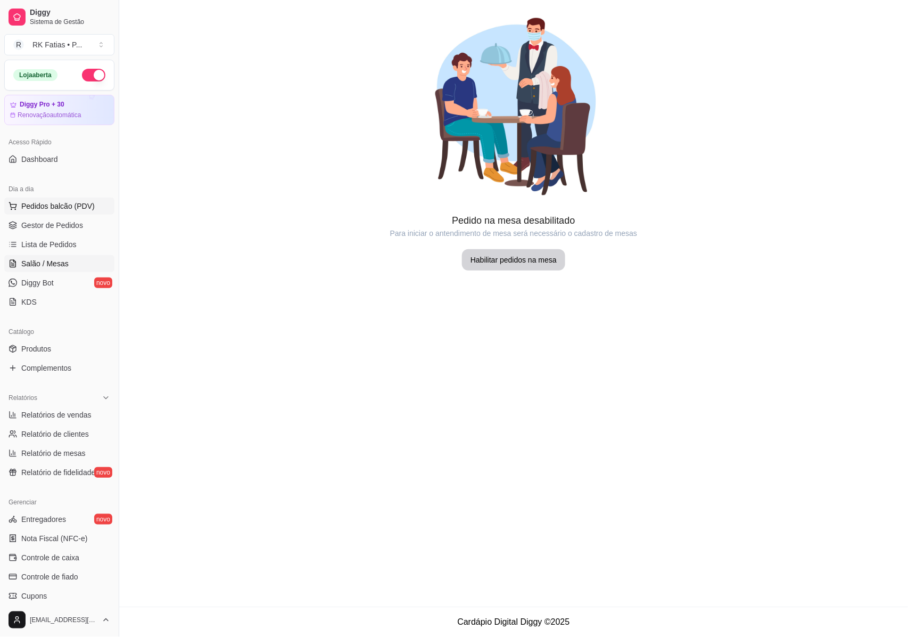
click at [12, 212] on button "Pedidos balcão (PDV)" at bounding box center [59, 206] width 110 height 17
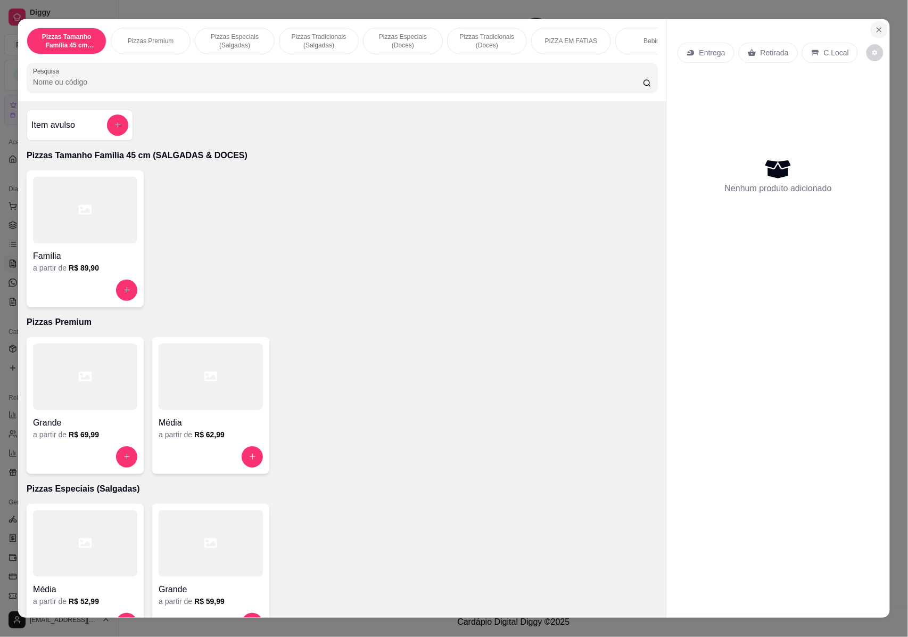
click at [875, 31] on icon "Close" at bounding box center [879, 30] width 9 height 9
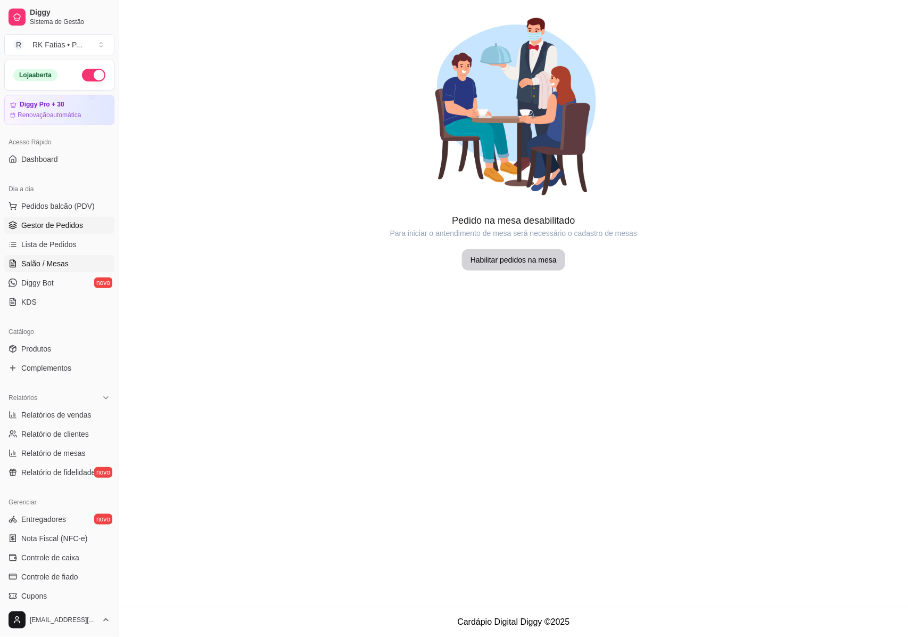
click at [19, 228] on link "Gestor de Pedidos" at bounding box center [59, 225] width 110 height 17
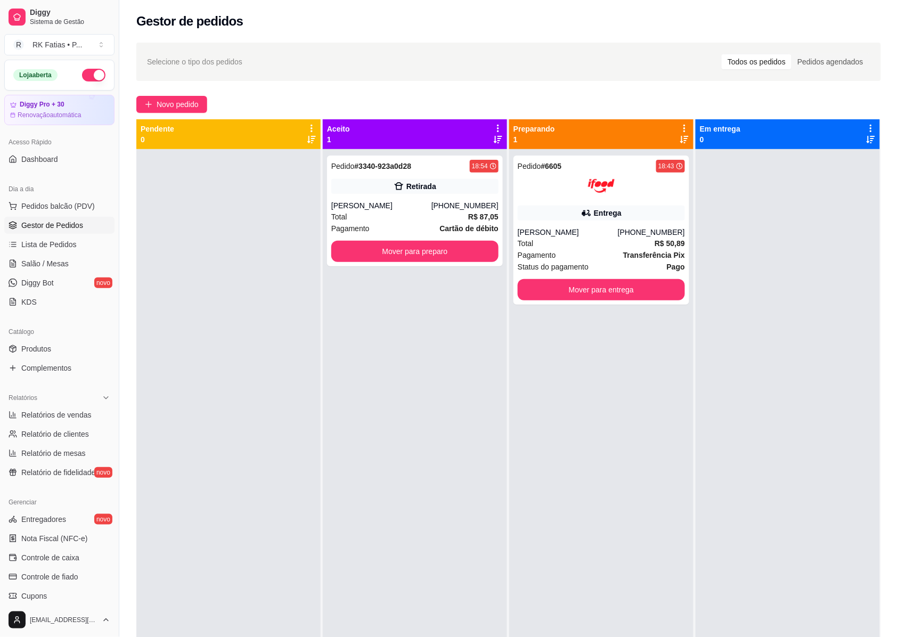
click at [58, 337] on div "Catálogo" at bounding box center [59, 331] width 110 height 17
click at [75, 346] on link "Produtos" at bounding box center [59, 348] width 110 height 17
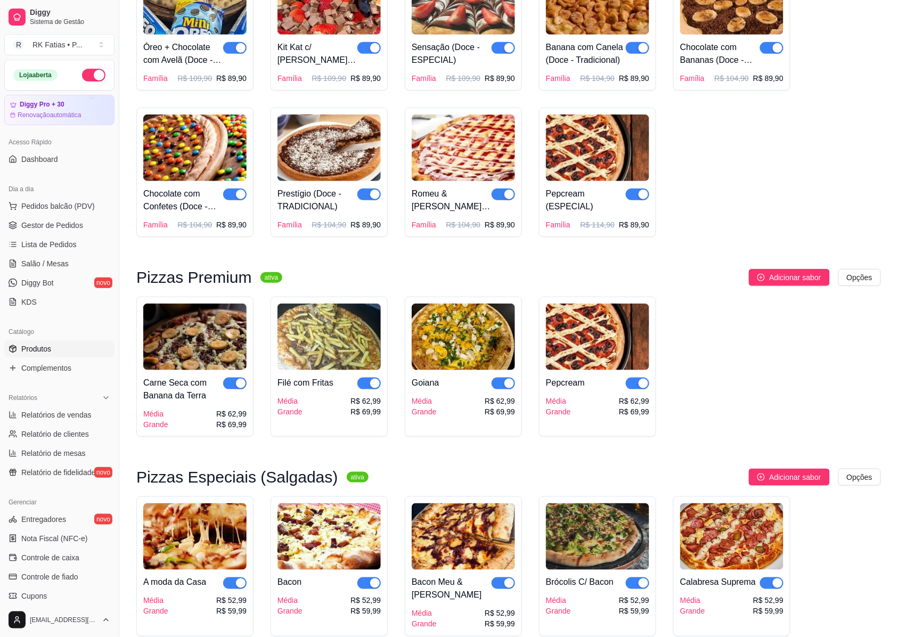
scroll to position [1774, 0]
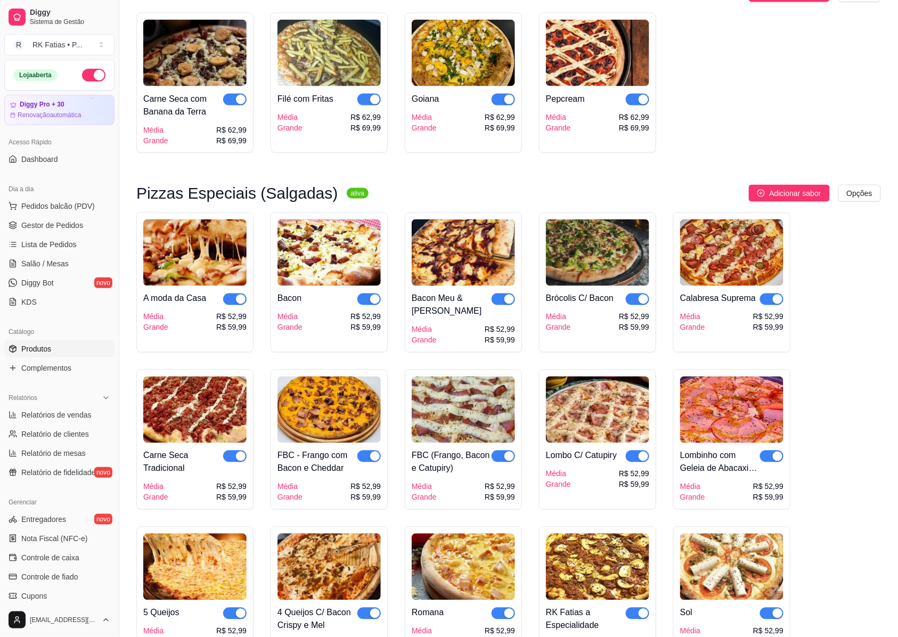
click at [593, 260] on img at bounding box center [597, 252] width 103 height 67
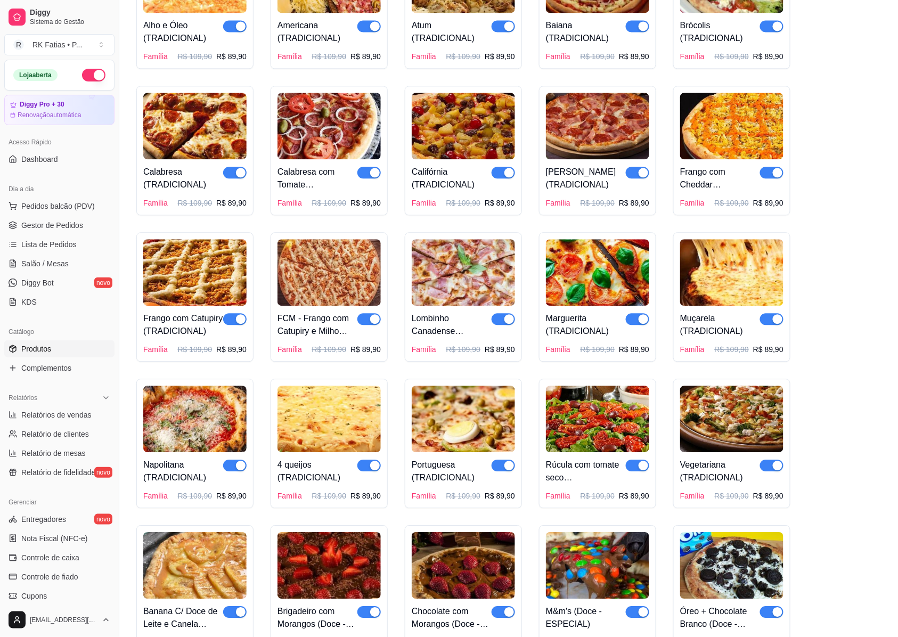
scroll to position [497, 0]
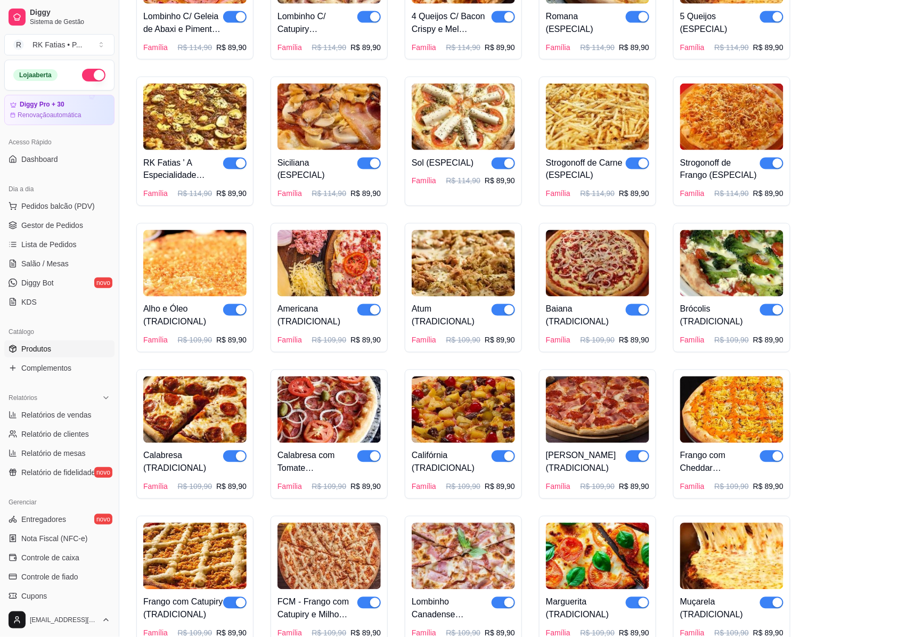
click at [54, 170] on div "Acesso Rápido Dashboard" at bounding box center [59, 150] width 119 height 43
click at [57, 245] on span "Lista de Pedidos" at bounding box center [48, 244] width 55 height 11
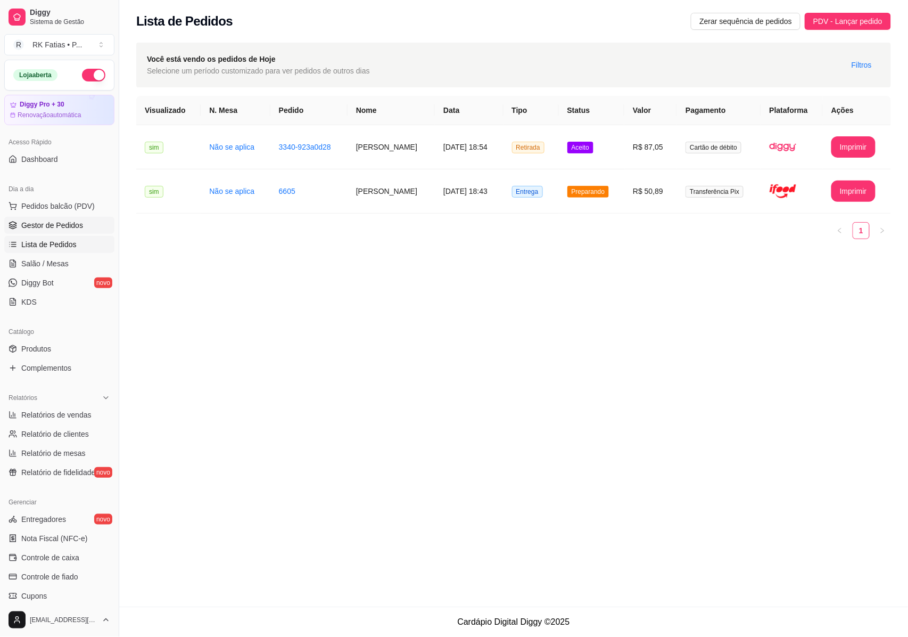
click at [31, 221] on span "Gestor de Pedidos" at bounding box center [52, 225] width 62 height 11
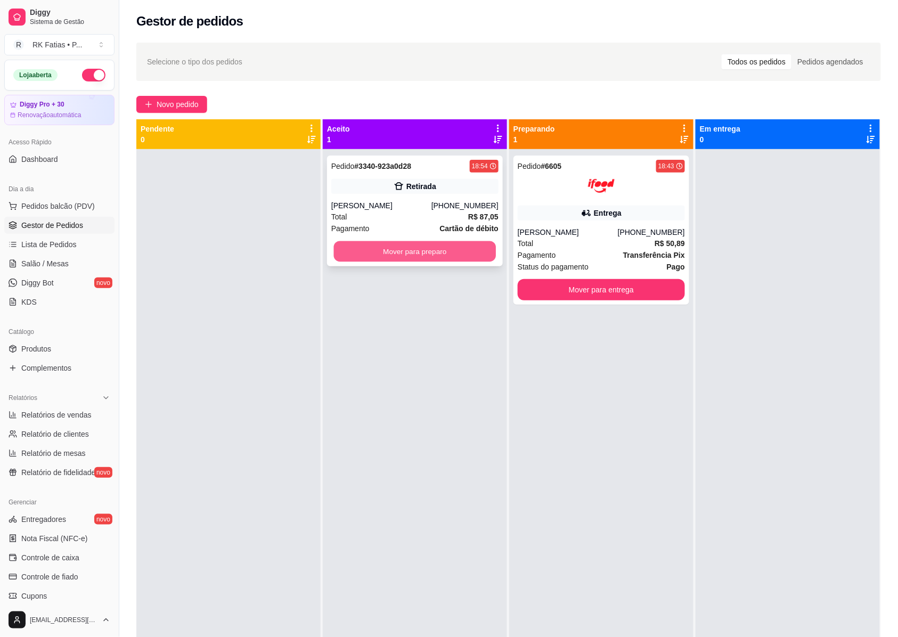
click at [401, 248] on button "Mover para preparo" at bounding box center [415, 251] width 162 height 21
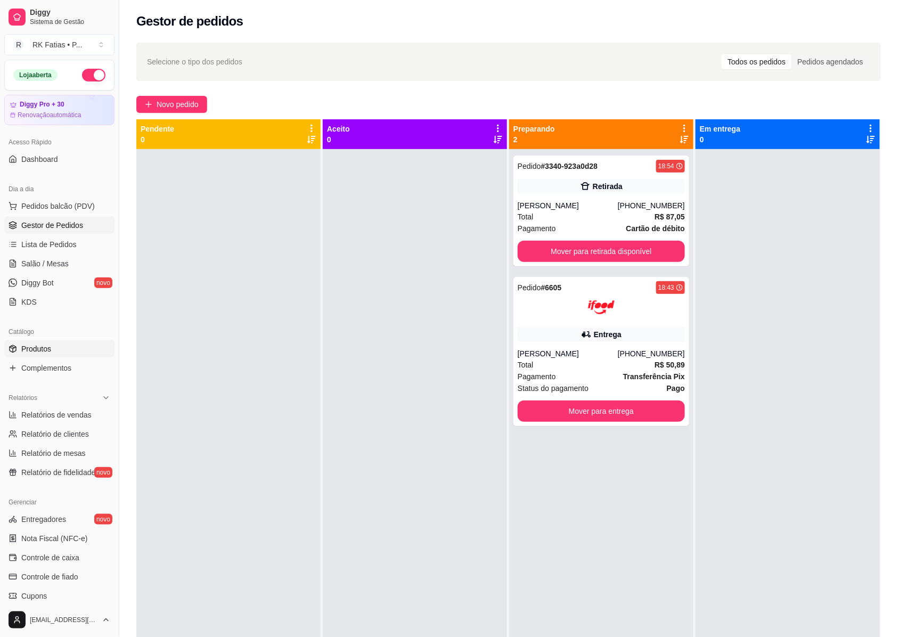
click at [37, 350] on span "Produtos" at bounding box center [36, 348] width 30 height 11
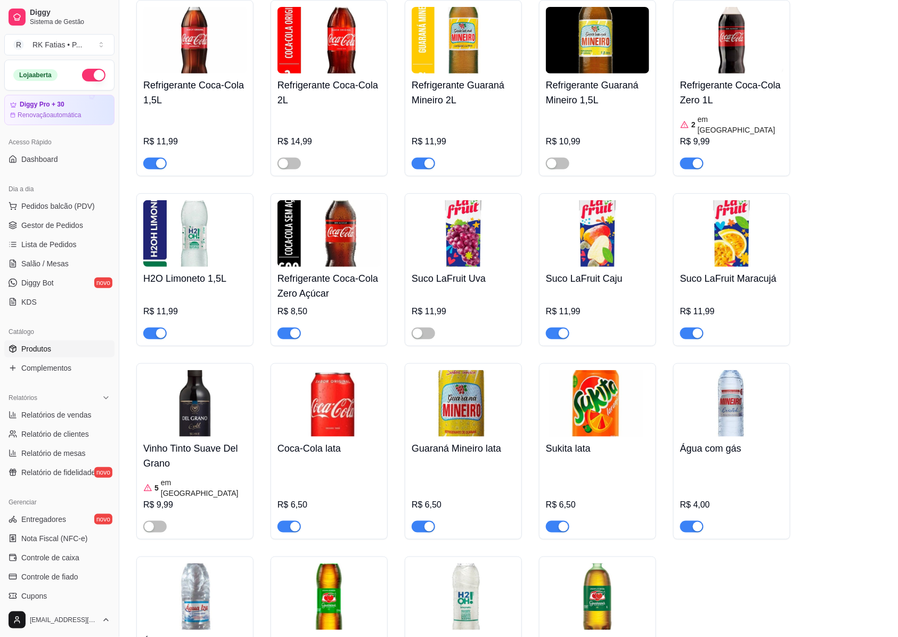
scroll to position [4236, 0]
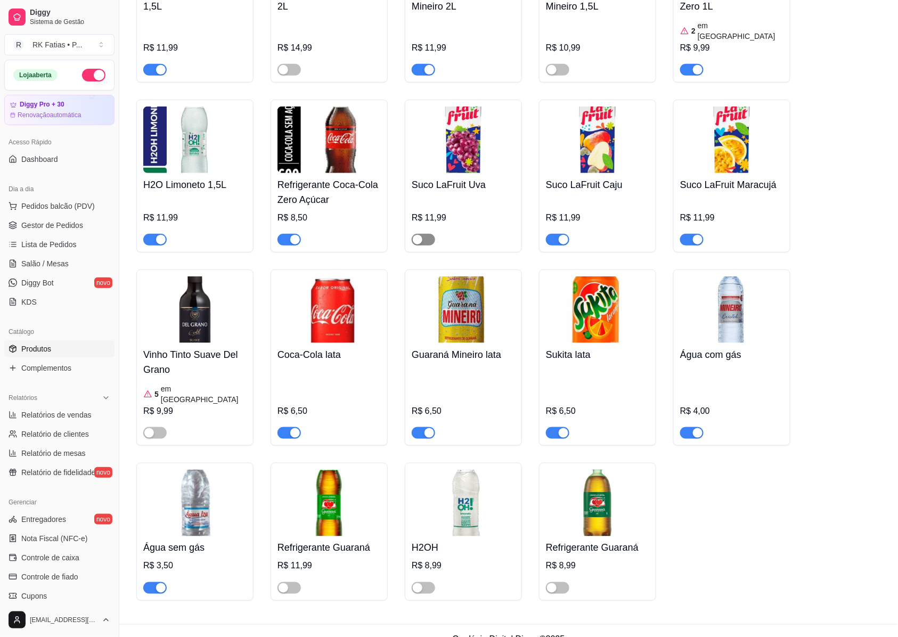
click at [426, 234] on span "button" at bounding box center [423, 240] width 23 height 12
click at [24, 222] on span "Gestor de Pedidos" at bounding box center [52, 225] width 62 height 11
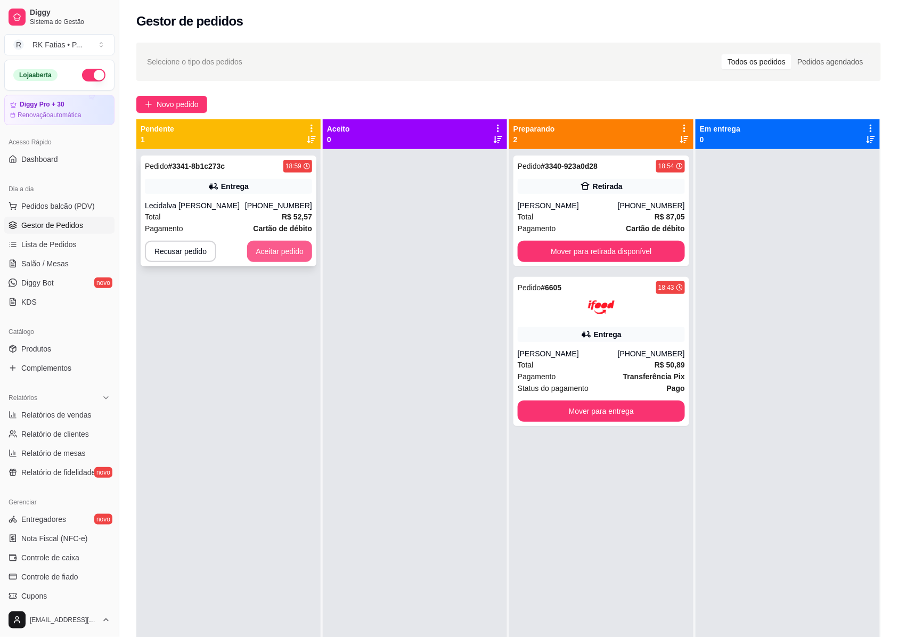
click at [292, 246] on button "Aceitar pedido" at bounding box center [279, 251] width 65 height 21
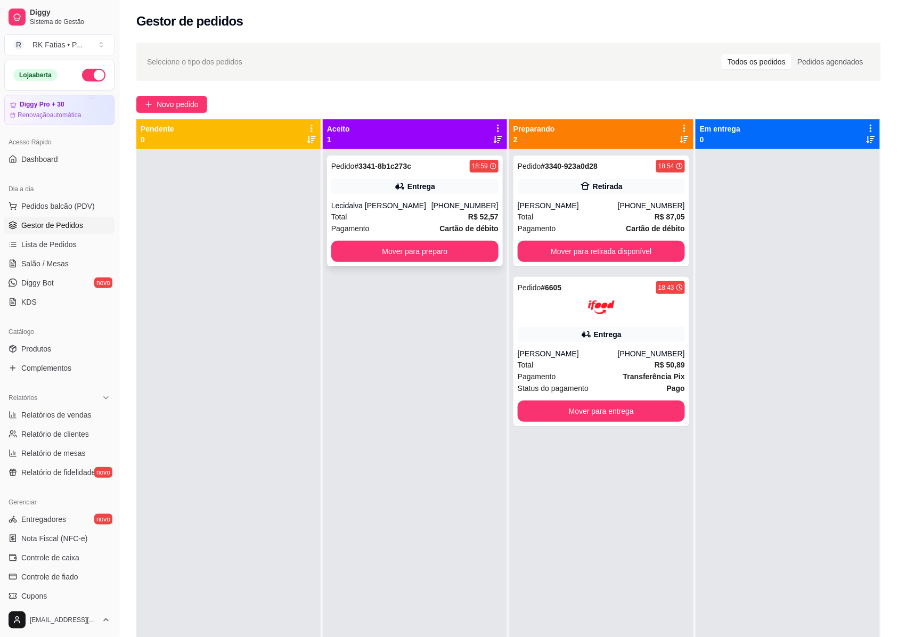
click at [467, 199] on div "Pedido # 3341-8b1c273c 18:59 Entrega Lecidalva [PERSON_NAME] [PHONE_NUMBER] Tot…" at bounding box center [415, 210] width 176 height 111
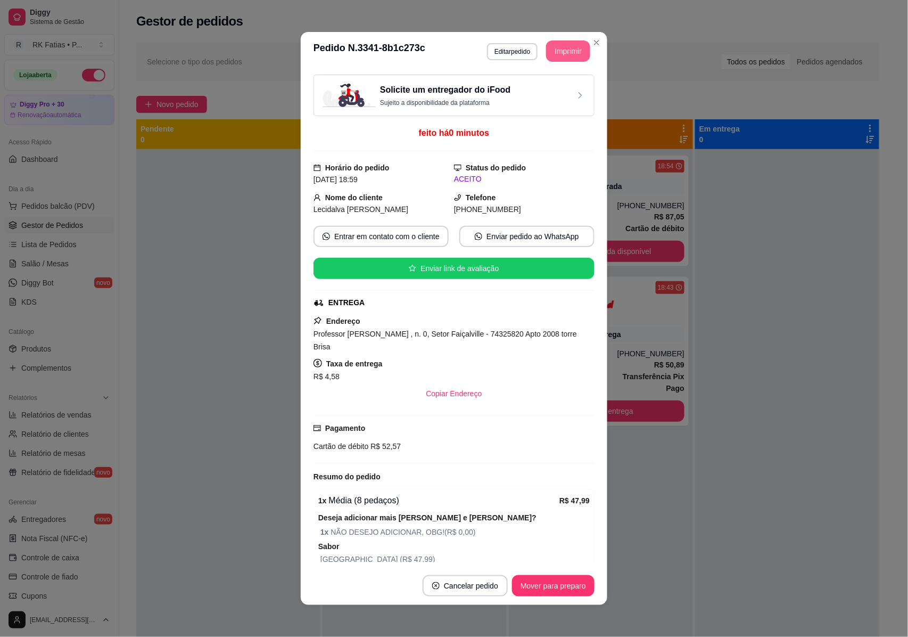
click at [561, 42] on button "Imprimir" at bounding box center [568, 50] width 44 height 21
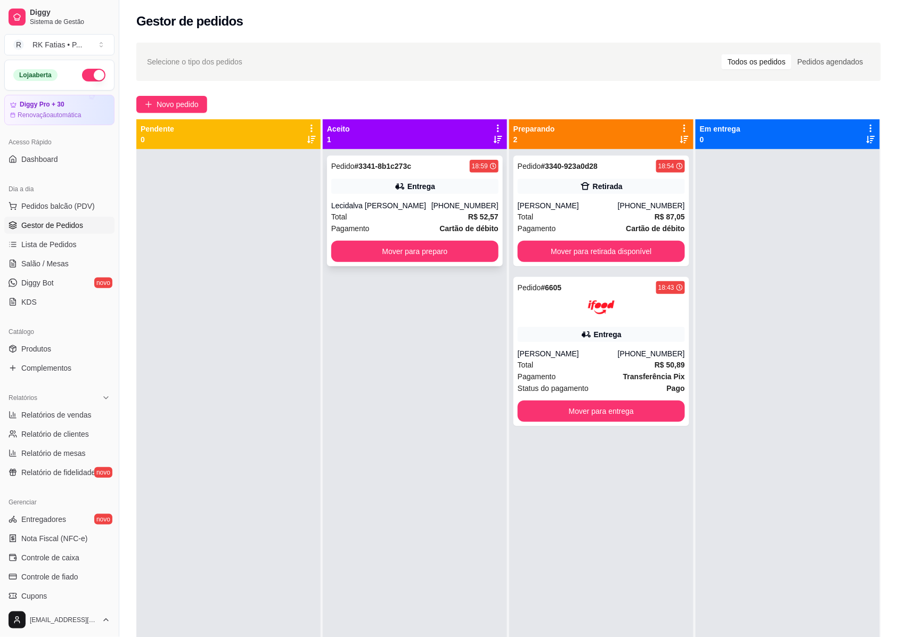
click at [395, 220] on div "Total R$ 52,57" at bounding box center [414, 217] width 167 height 12
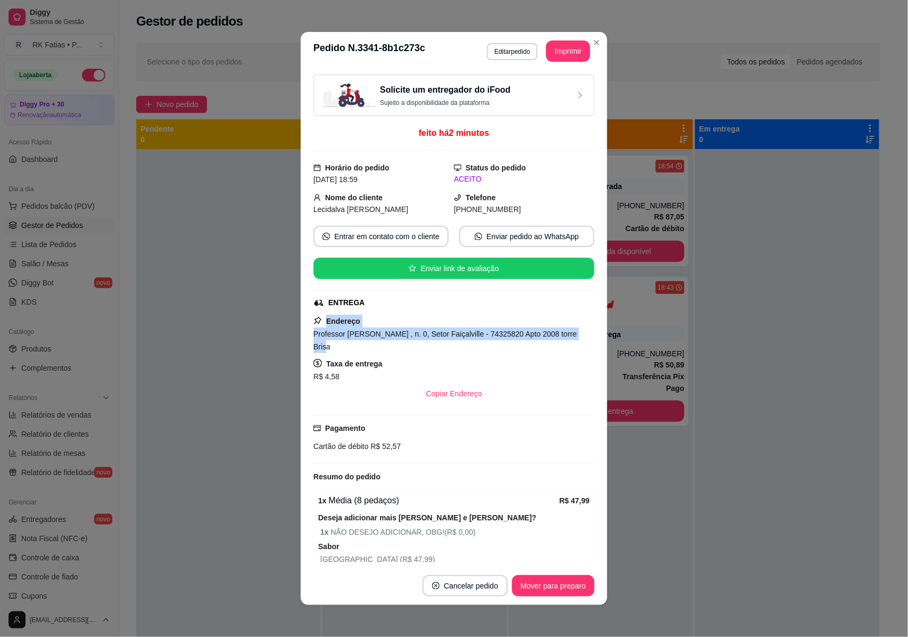
drag, startPoint x: 320, startPoint y: 323, endPoint x: 580, endPoint y: 333, distance: 259.5
click at [580, 333] on div "Solicite um entregador do iFood Sujeito a disponibilidade da plataforma feito h…" at bounding box center [454, 319] width 281 height 488
copy div "Endereço Professor [PERSON_NAME] , n. 0, Setor Faiçalville - 74325820 Apto 2008…"
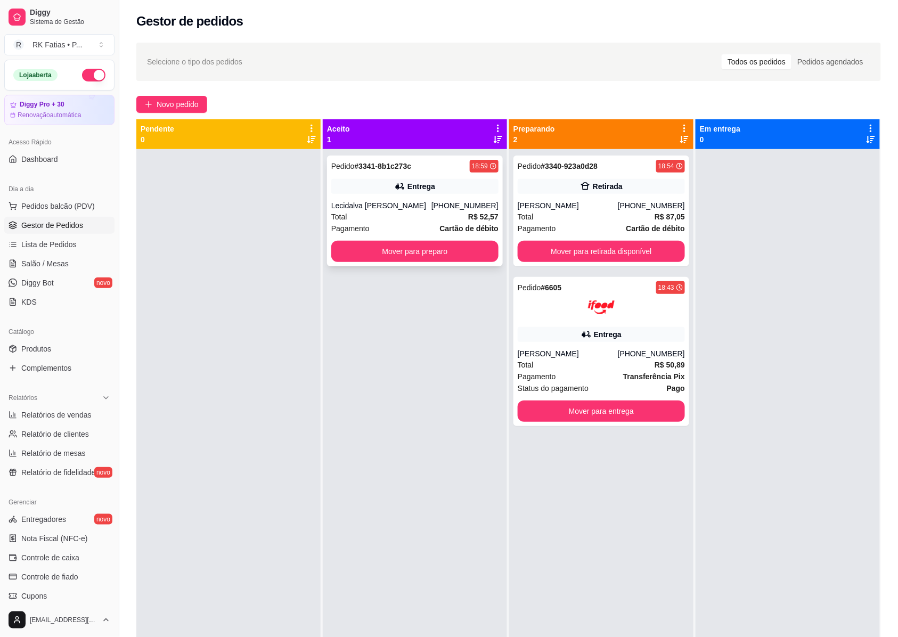
click at [412, 212] on div "Total R$ 52,57" at bounding box center [414, 217] width 167 height 12
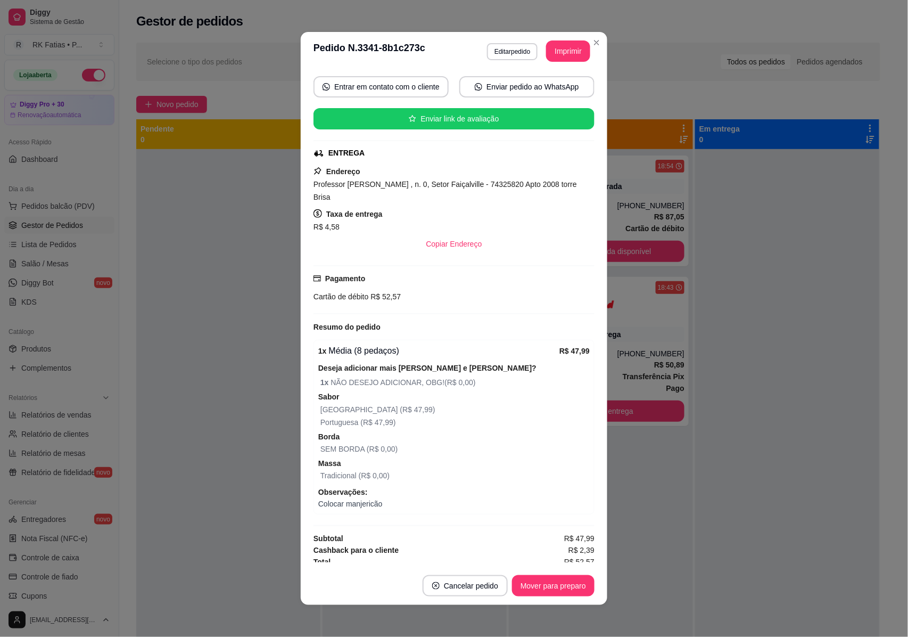
scroll to position [97, 0]
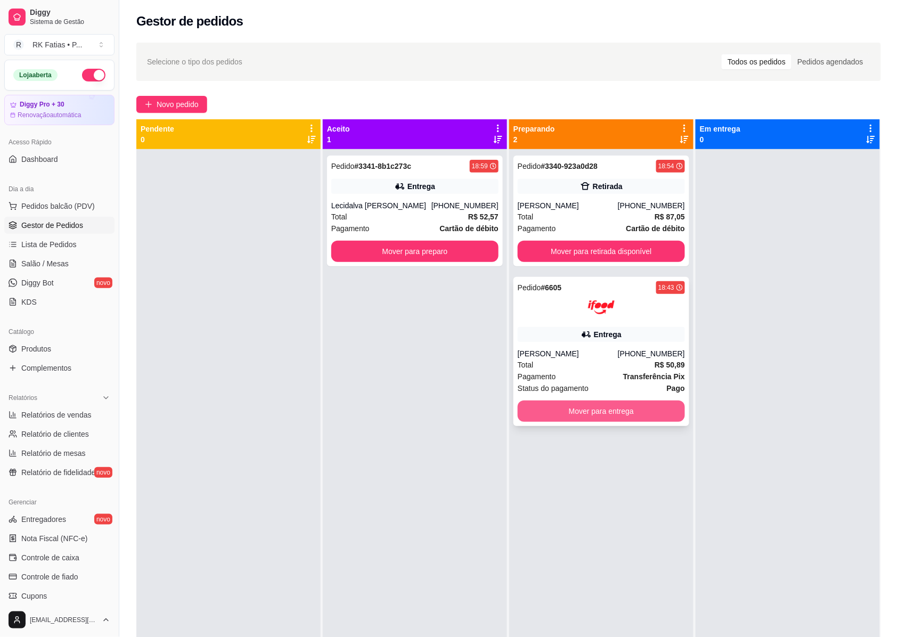
click at [604, 409] on button "Mover para entrega" at bounding box center [600, 410] width 167 height 21
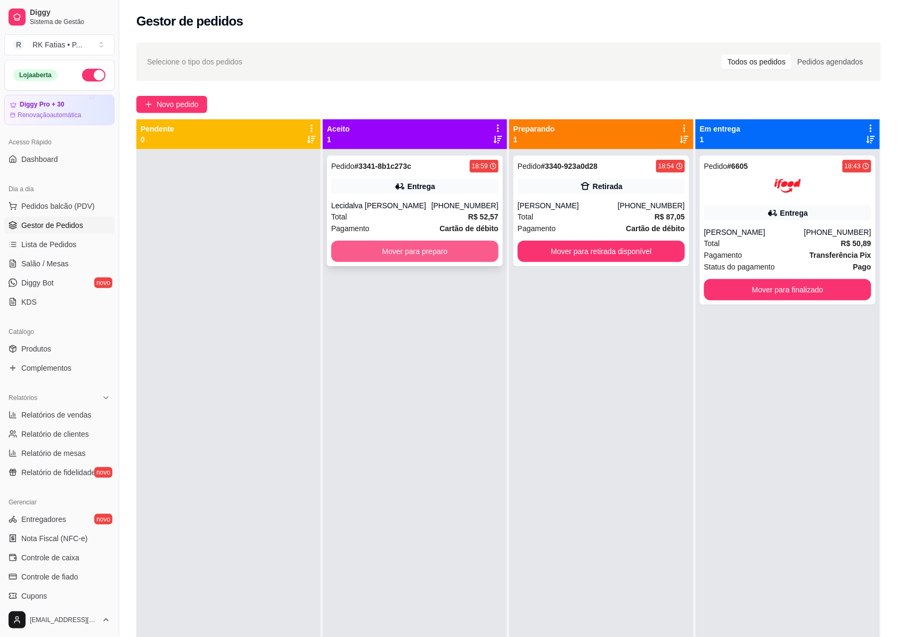
click at [434, 250] on button "Mover para preparo" at bounding box center [414, 251] width 167 height 21
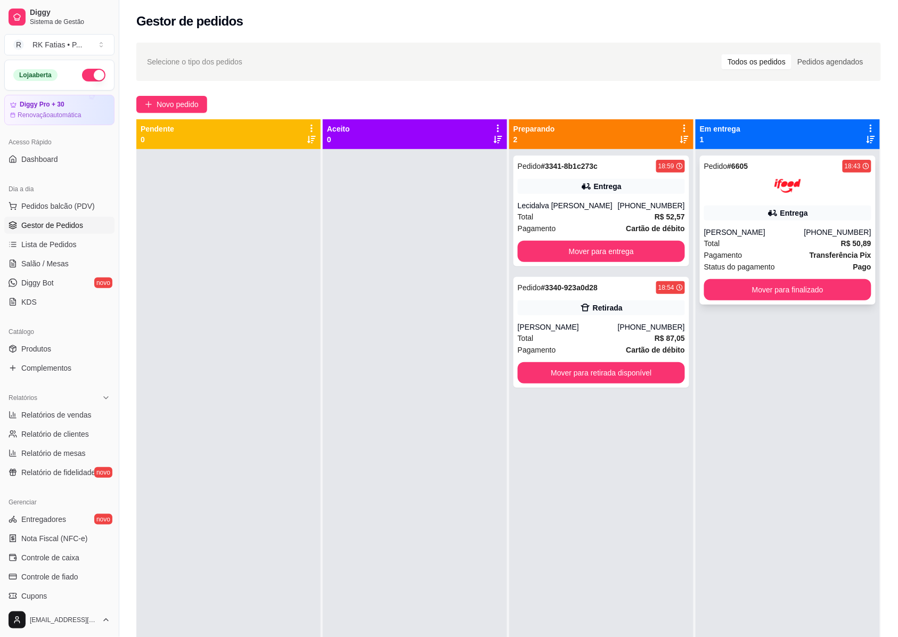
click at [769, 240] on div "Total R$ 50,89" at bounding box center [787, 243] width 167 height 12
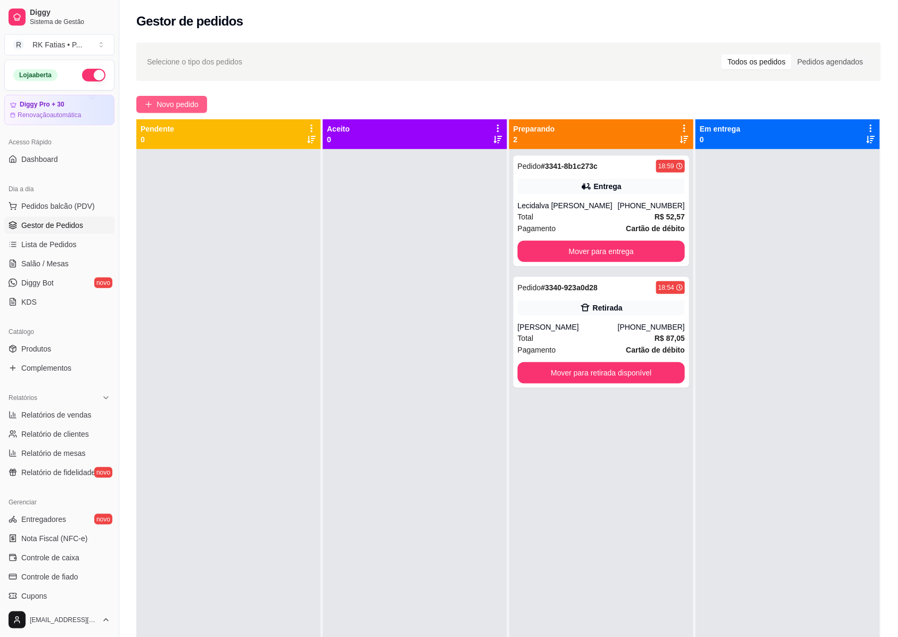
click at [194, 101] on span "Novo pedido" at bounding box center [178, 104] width 42 height 12
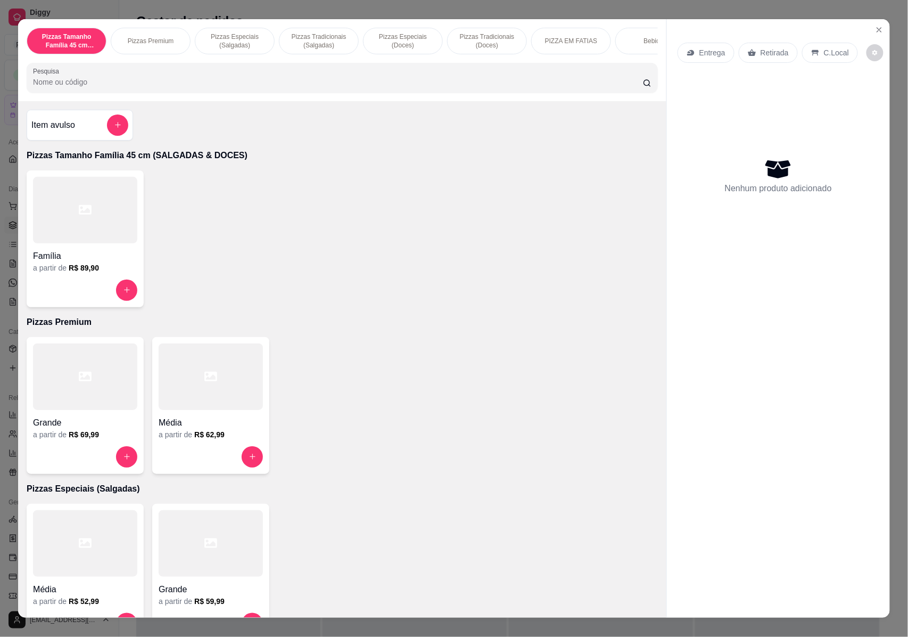
click at [69, 400] on div at bounding box center [85, 376] width 104 height 67
click at [187, 410] on div at bounding box center [211, 376] width 104 height 67
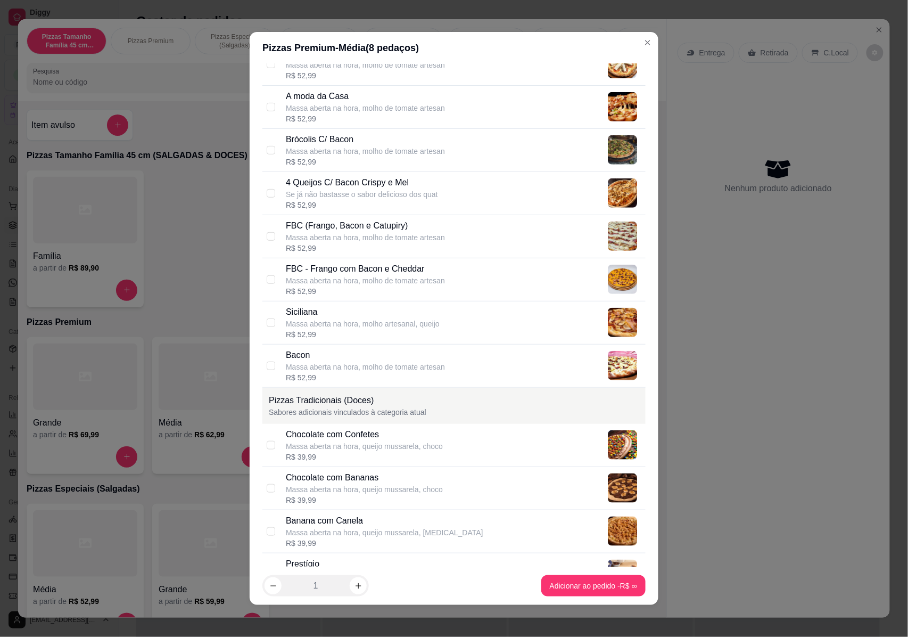
scroll to position [1491, 0]
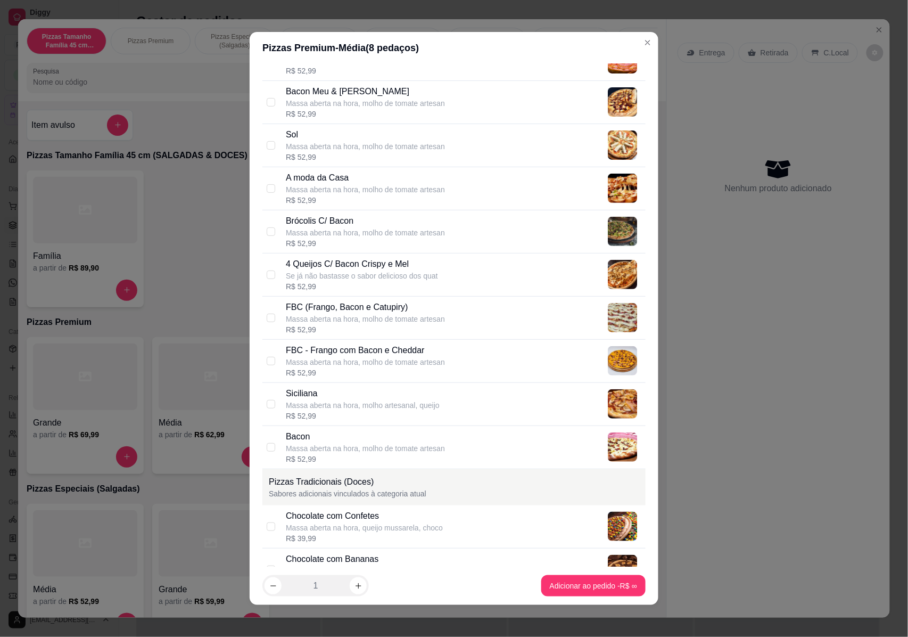
click at [386, 314] on div "FBC (Frango, Bacon e Catupiry)" at bounding box center [365, 307] width 159 height 13
checkbox input "true"
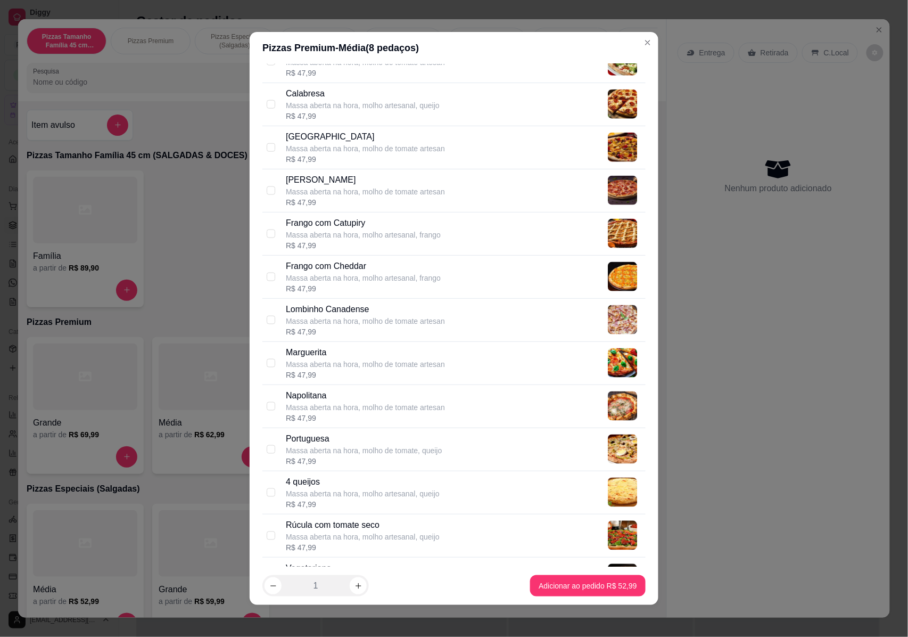
scroll to position [426, 0]
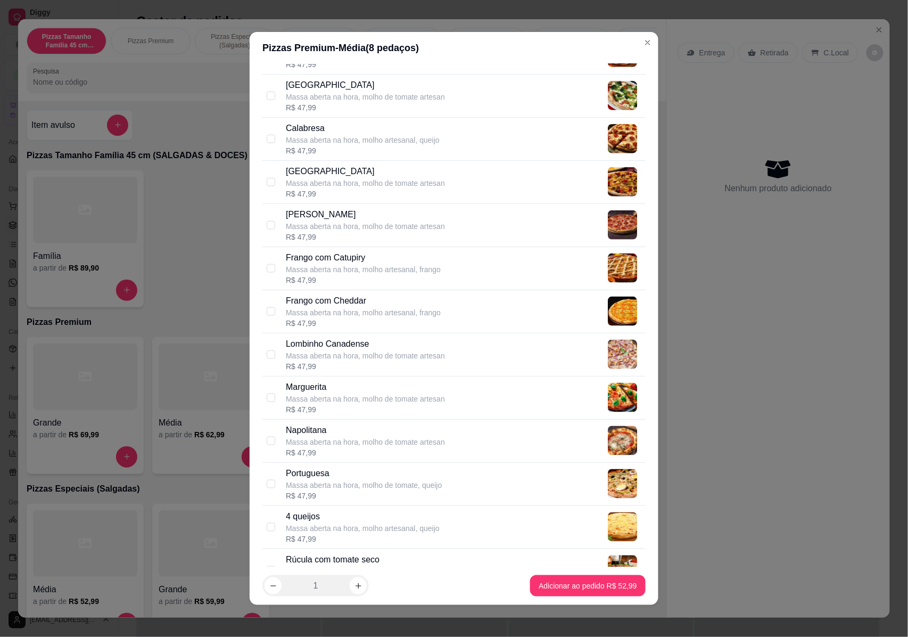
click at [344, 139] on div "Massa aberta na hora, molho artesanal, queijo" at bounding box center [363, 140] width 154 height 11
checkbox input "true"
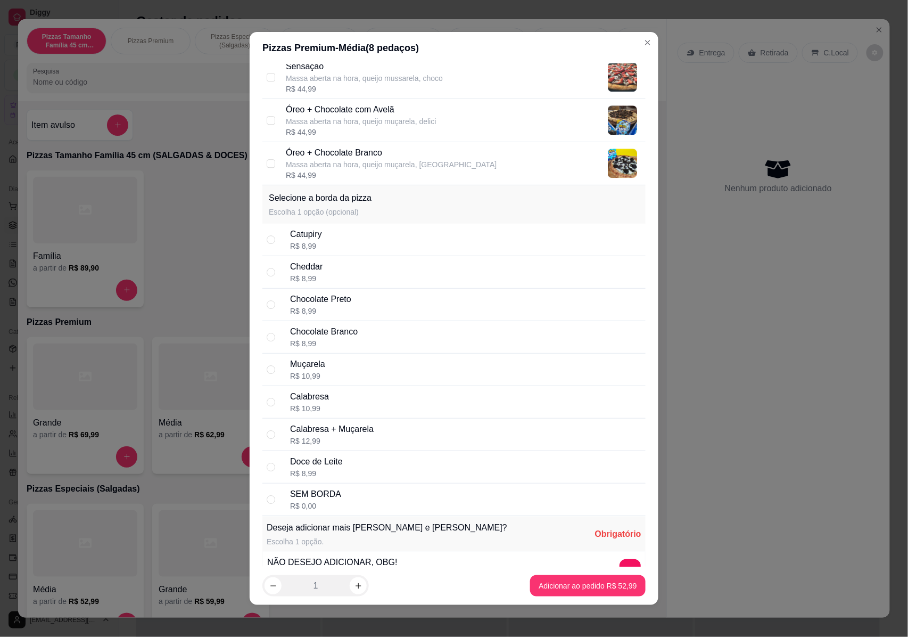
scroll to position [2526, 0]
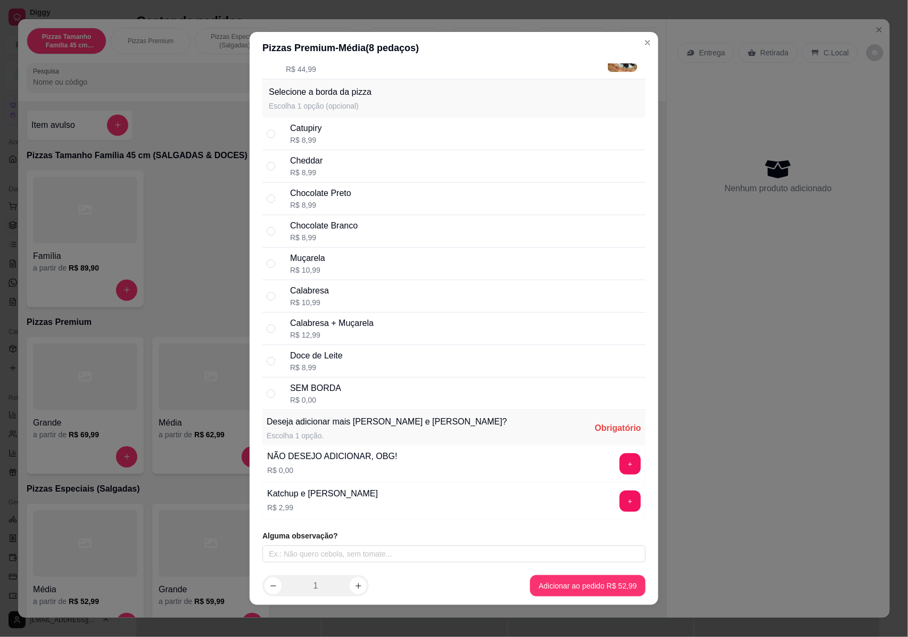
click at [269, 400] on div "SEM BORDA R$ 0,00" at bounding box center [453, 393] width 383 height 32
radio input "true"
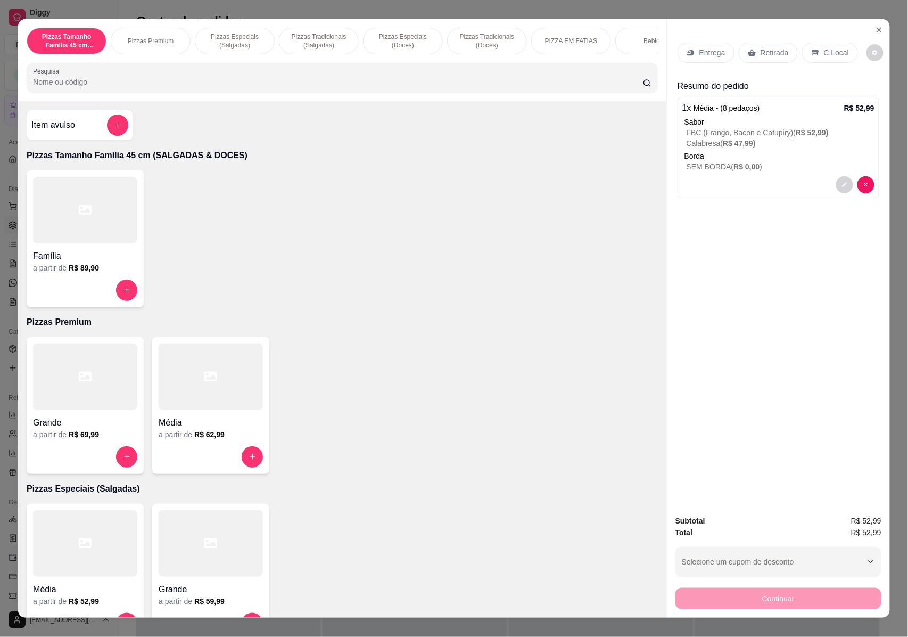
click at [704, 49] on p "Entrega" at bounding box center [713, 52] width 26 height 11
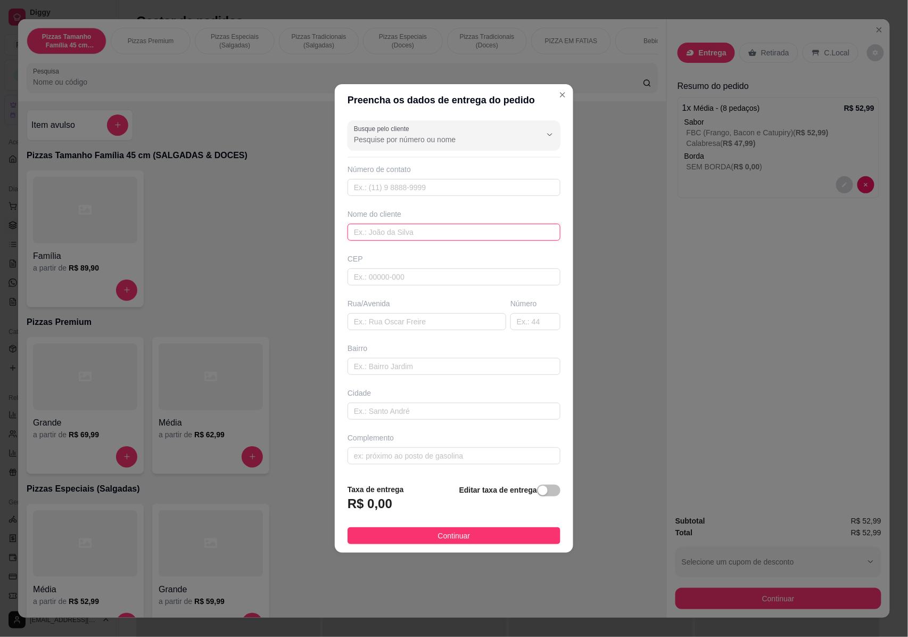
click at [409, 237] on input "text" at bounding box center [454, 232] width 213 height 17
type input "M"
click at [450, 134] on input "Busque pelo cliente" at bounding box center [439, 139] width 170 height 11
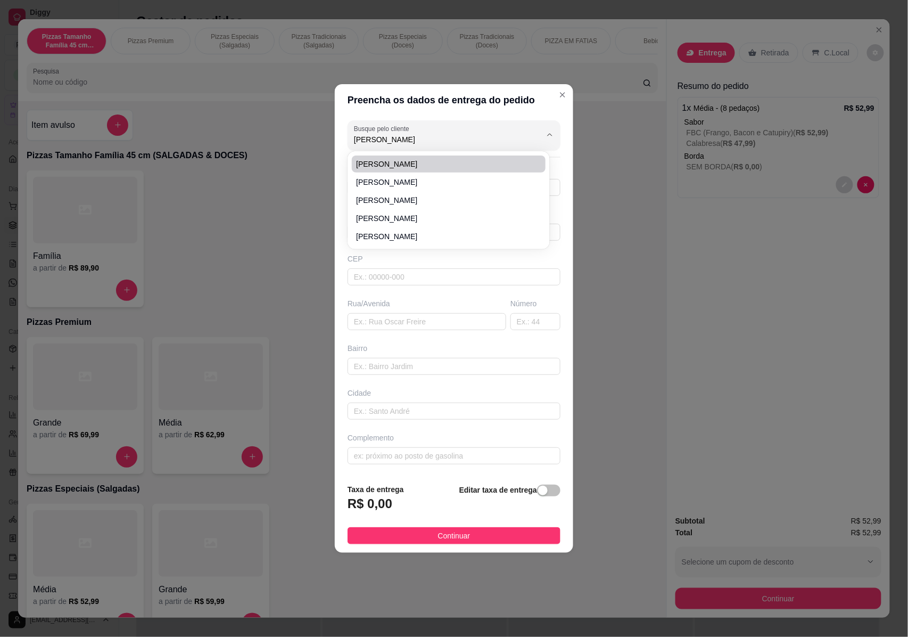
click at [445, 166] on span "[PERSON_NAME]" at bounding box center [443, 164] width 175 height 11
type input "[PERSON_NAME]"
type input "6299221728"
type input "[PERSON_NAME]"
type input "74933310"
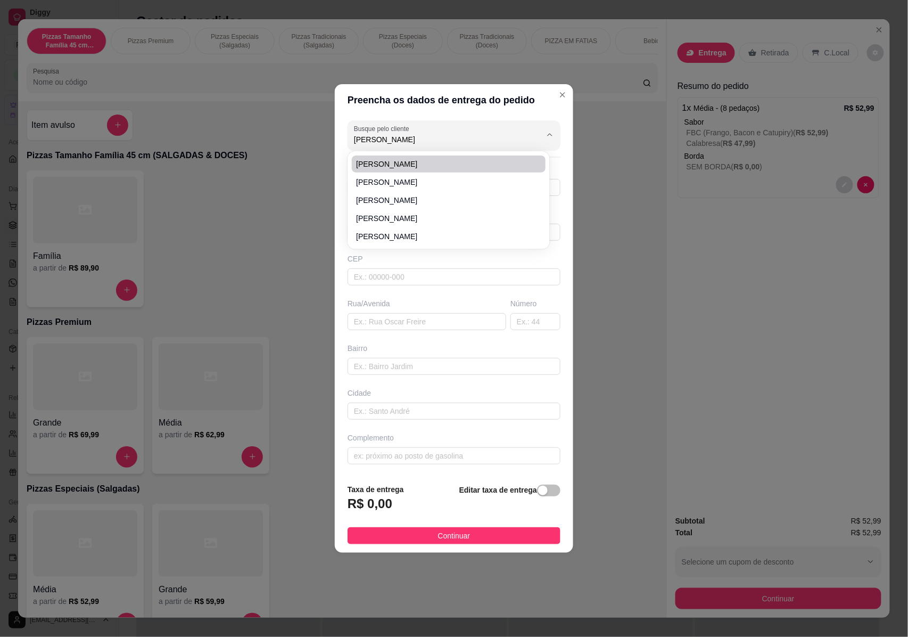
type input "Rua Ecocatu"
type input "1"
type input "[GEOGRAPHIC_DATA]"
type input "Aparecida de Goiânia"
type input "qd 25 LT 09 casa 01"
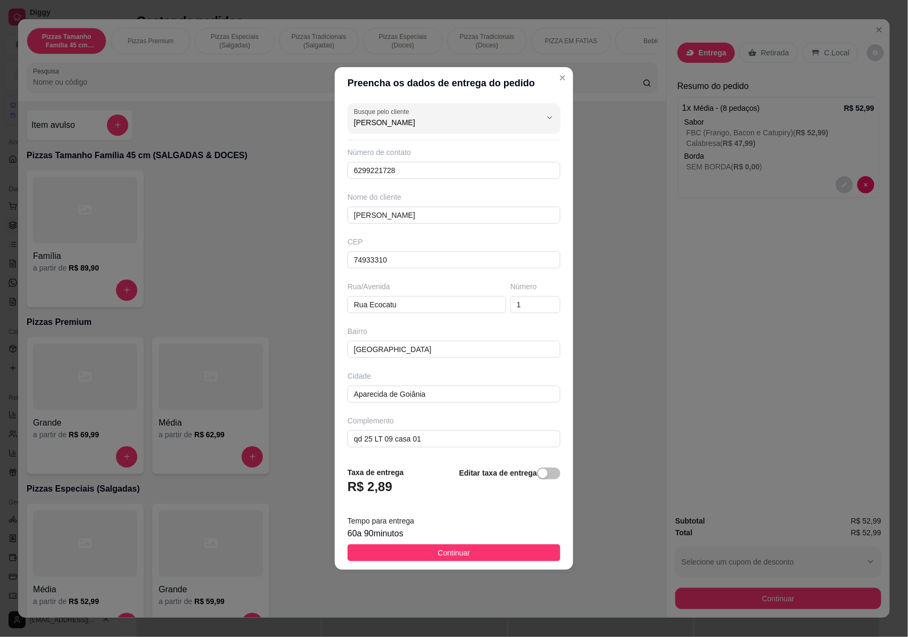
type input "[PERSON_NAME]"
click at [506, 552] on button "Continuar" at bounding box center [454, 552] width 213 height 17
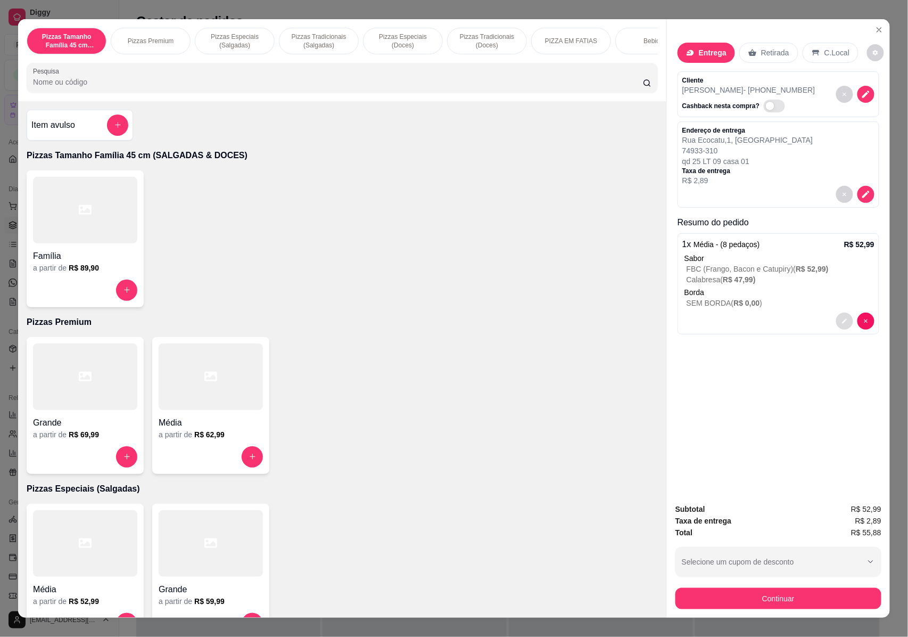
click at [842, 320] on icon "decrease-product-quantity" at bounding box center [845, 321] width 6 height 6
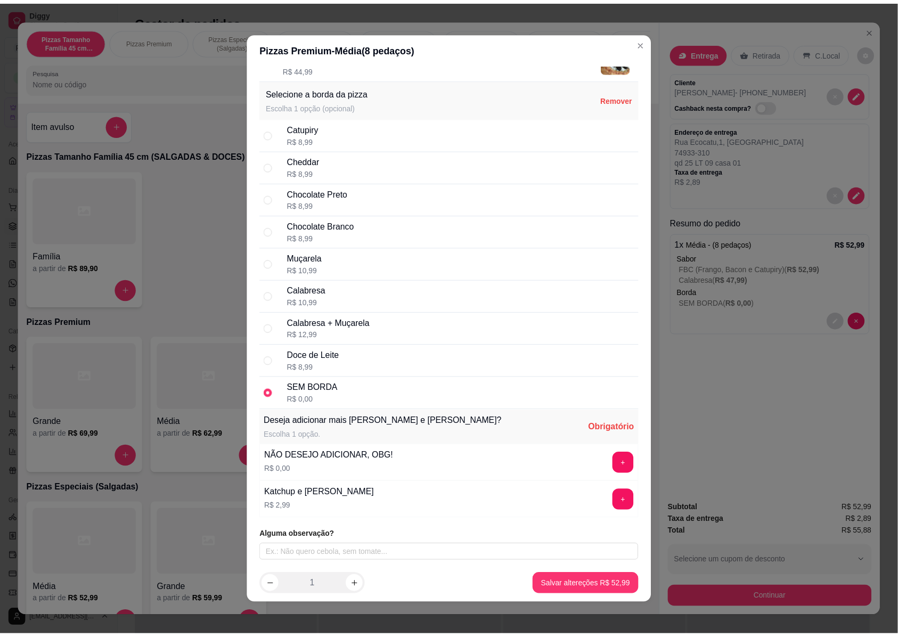
scroll to position [2, 0]
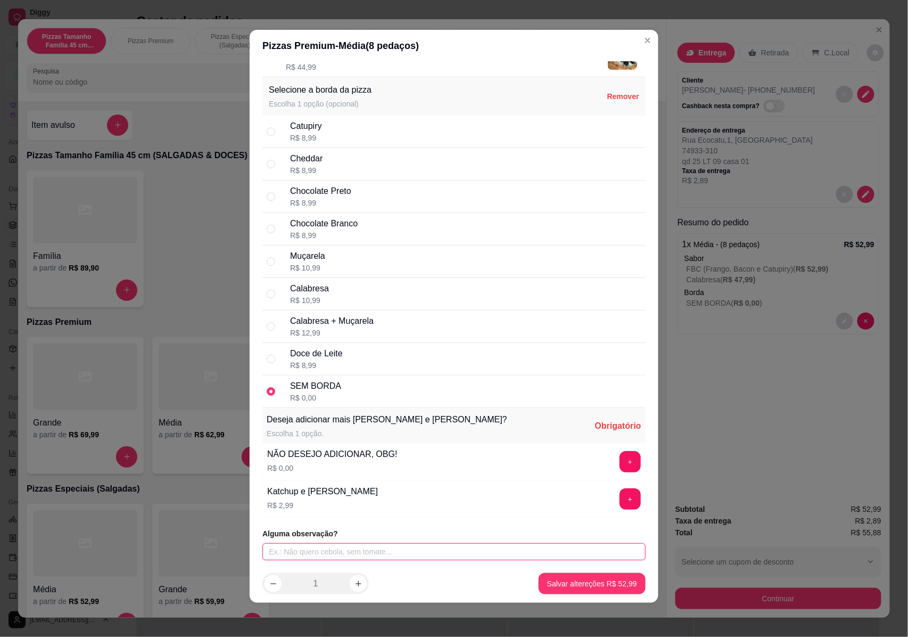
click at [369, 550] on input "text" at bounding box center [453, 551] width 383 height 17
type input "MAIS ASSADA"
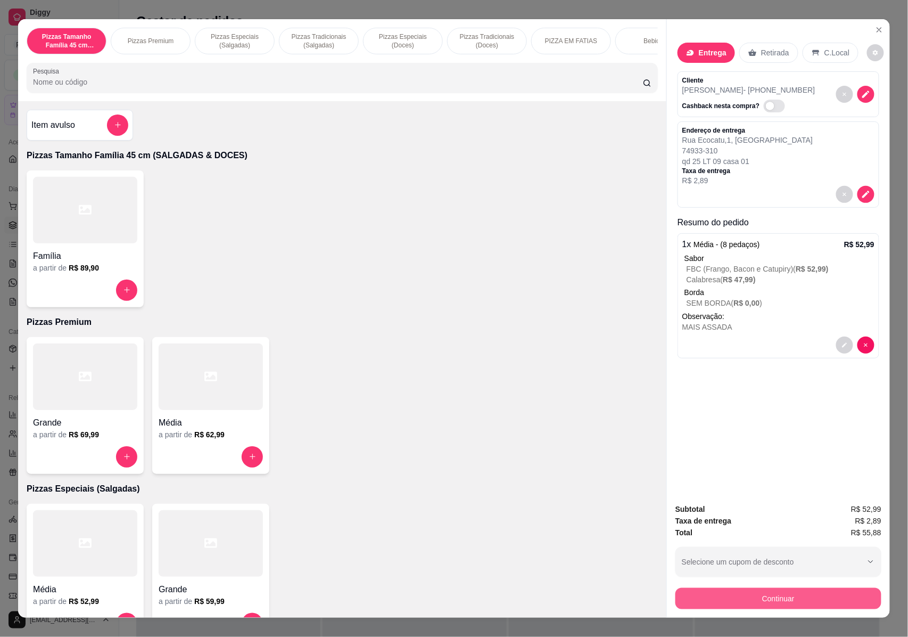
click at [796, 603] on button "Continuar" at bounding box center [779, 598] width 206 height 21
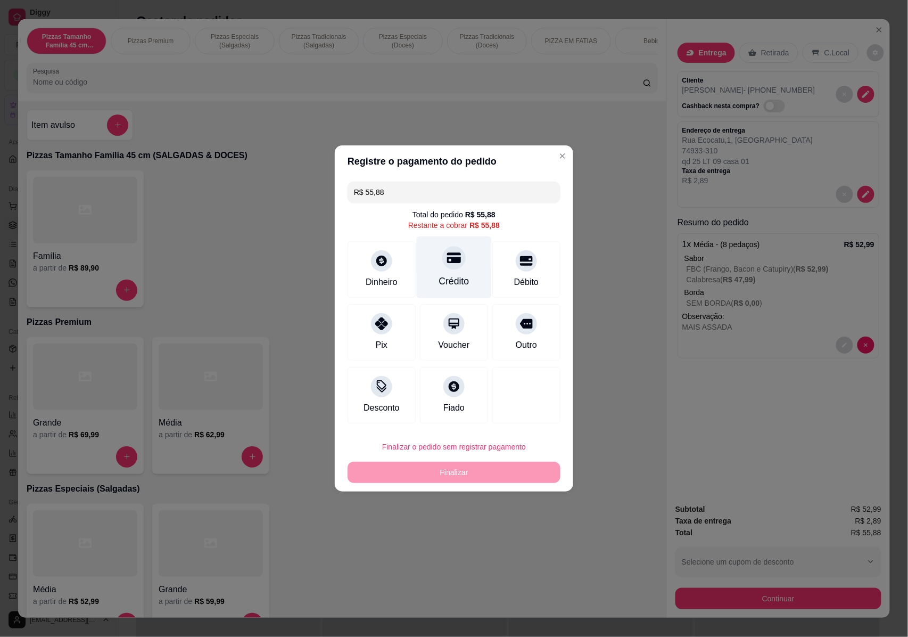
click at [454, 274] on div "Crédito" at bounding box center [454, 281] width 30 height 14
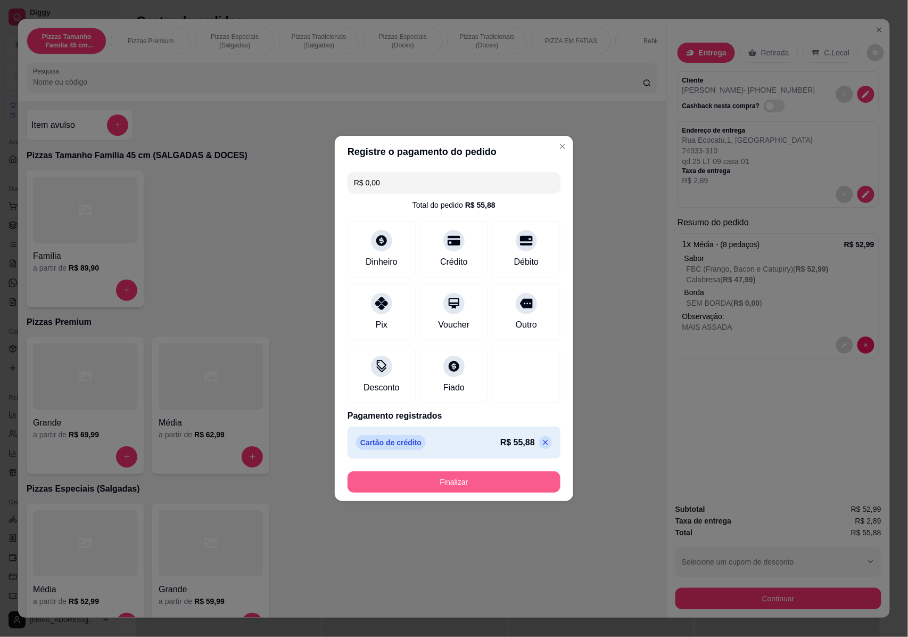
click at [484, 483] on button "Finalizar" at bounding box center [454, 481] width 213 height 21
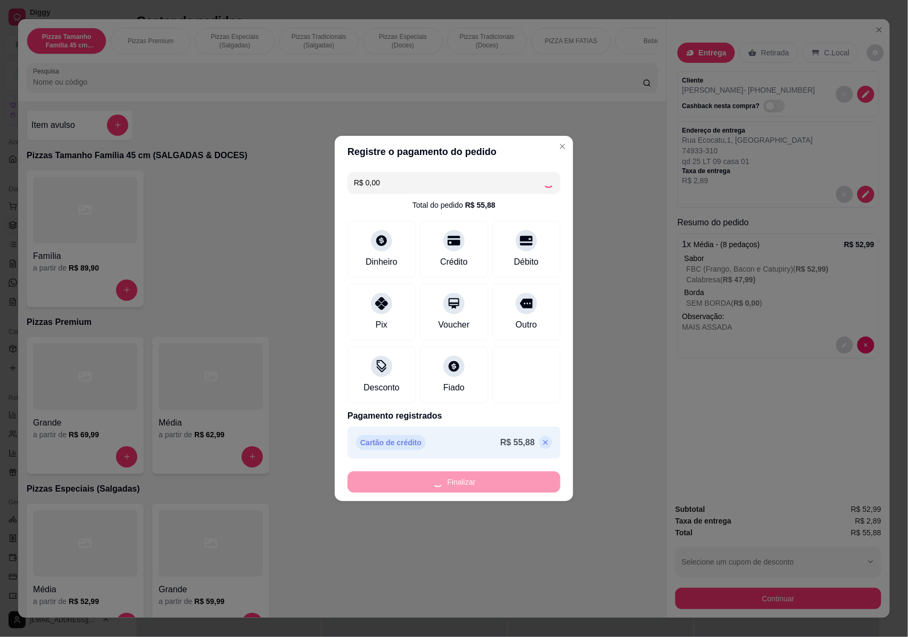
type input "-R$ 55,88"
